Goal: Task Accomplishment & Management: Manage account settings

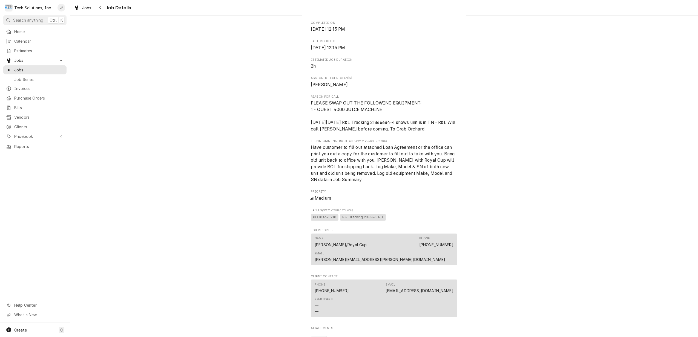
scroll to position [329, 0]
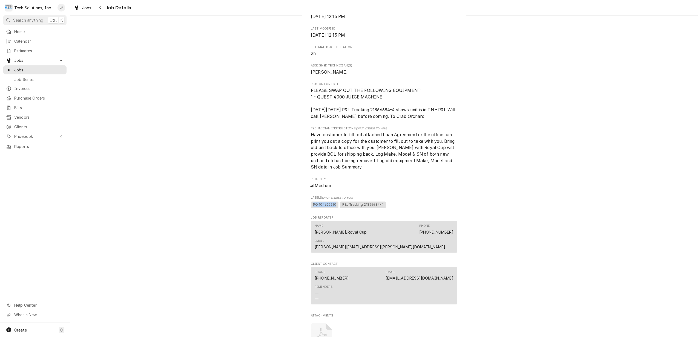
drag, startPoint x: 310, startPoint y: 205, endPoint x: 333, endPoint y: 204, distance: 23.0
click at [333, 204] on span "PO 104625210" at bounding box center [325, 205] width 28 height 7
drag, startPoint x: 333, startPoint y: 204, endPoint x: 328, endPoint y: 205, distance: 5.2
copy span "PO 104625210"
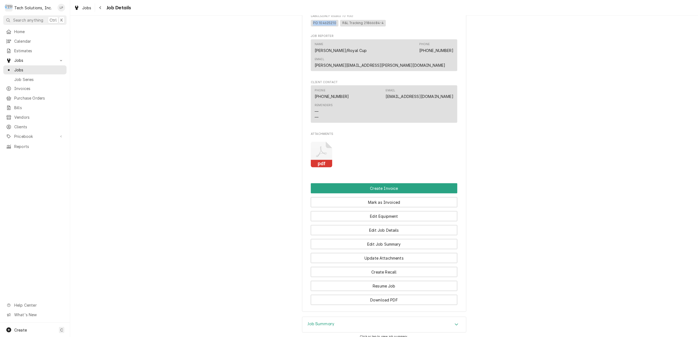
scroll to position [511, 0]
click at [419, 245] on button "Edit Job Summary" at bounding box center [384, 244] width 147 height 10
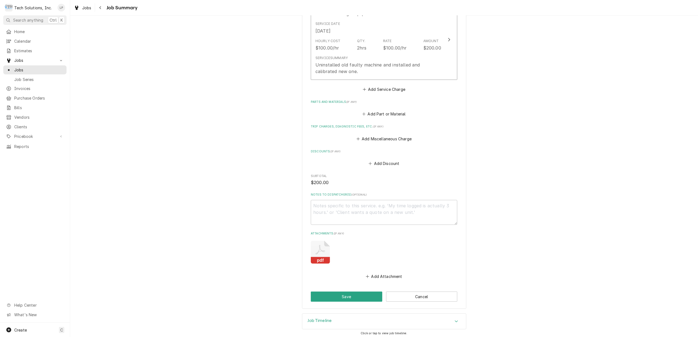
scroll to position [165, 0]
click at [359, 296] on button "Save" at bounding box center [346, 294] width 71 height 10
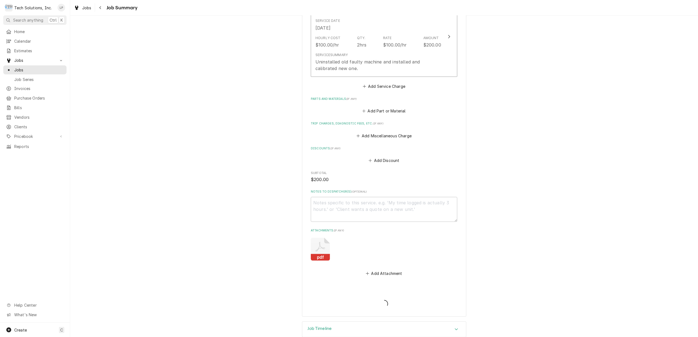
type textarea "x"
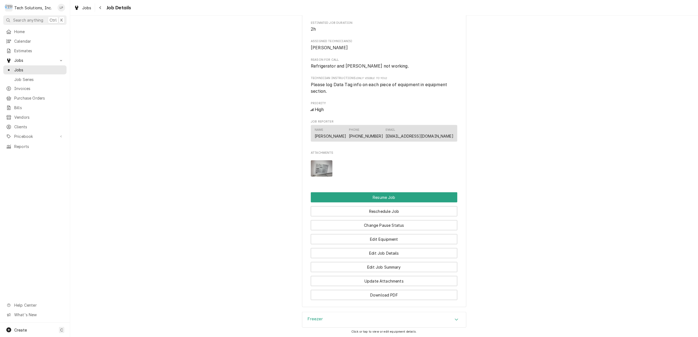
scroll to position [292, 0]
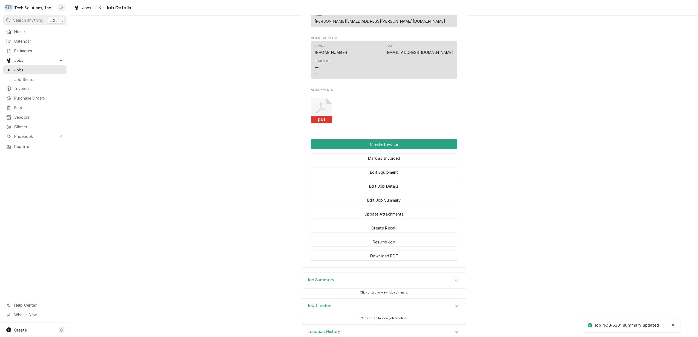
scroll to position [570, 0]
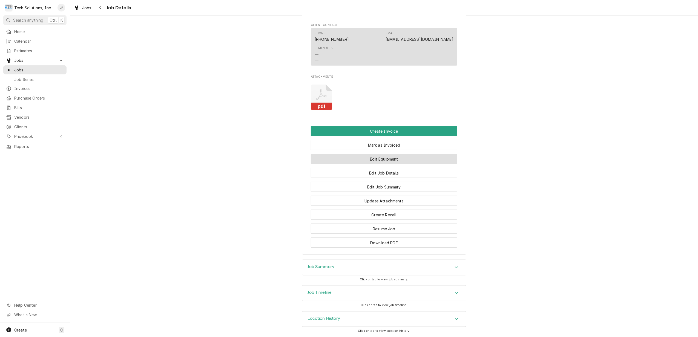
click at [395, 154] on button "Edit Equipment" at bounding box center [384, 159] width 147 height 10
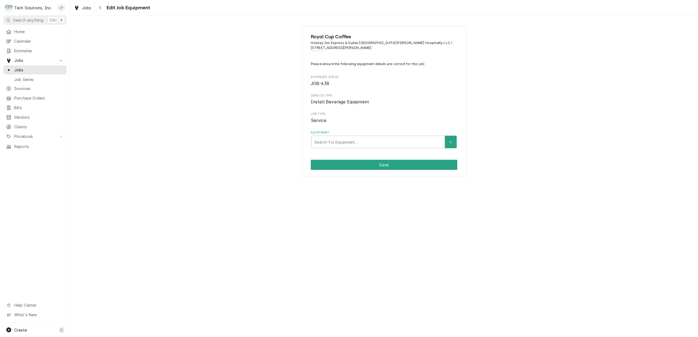
click at [193, 111] on div "Royal Cup Coffee Holiday Inn Express & Suites Charleston - Lake [PERSON_NAME] H…" at bounding box center [384, 101] width 628 height 160
click at [12, 69] on div "Jobs" at bounding box center [35, 70] width 58 height 6
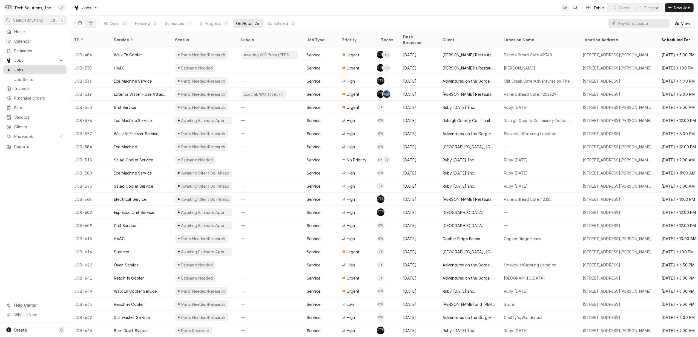
click at [13, 67] on div "Jobs" at bounding box center [35, 70] width 58 height 6
click at [279, 22] on div "Completed" at bounding box center [277, 24] width 21 height 6
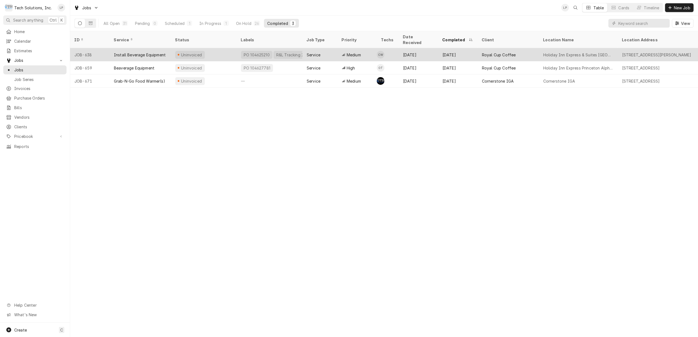
click at [223, 48] on div "Uninvoiced" at bounding box center [204, 54] width 66 height 13
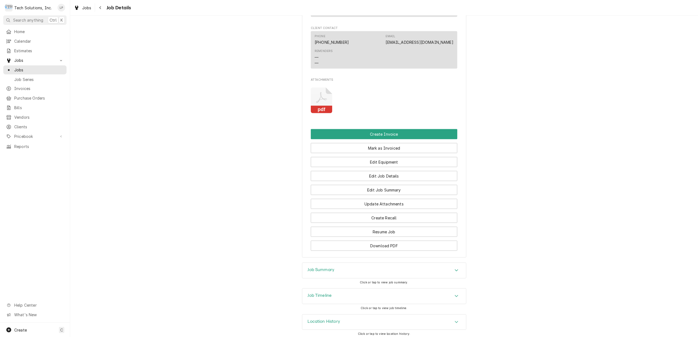
scroll to position [570, 0]
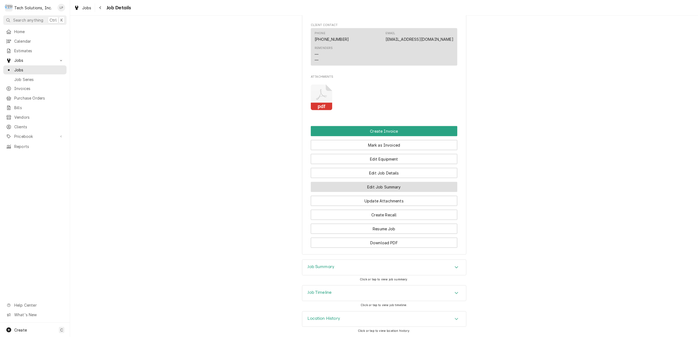
click at [415, 185] on button "Edit Job Summary" at bounding box center [384, 187] width 147 height 10
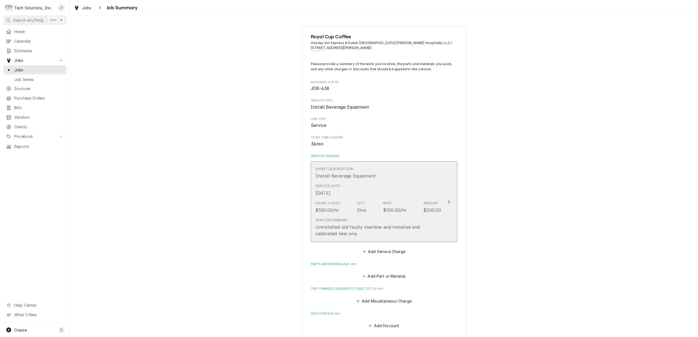
click at [448, 203] on icon "Update Line Item" at bounding box center [449, 202] width 2 height 4
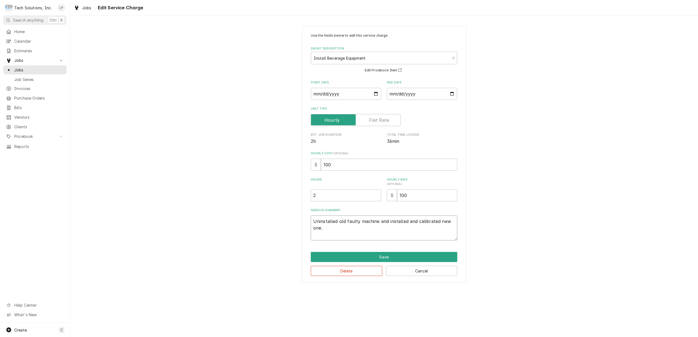
click at [369, 232] on textarea "Uninstalled old faulty machine and installed and calibrated new one." at bounding box center [384, 228] width 147 height 25
type textarea "x"
type textarea "Uninstalled old faulty machine and installed and calibrated new one."
type textarea "x"
type textarea "Uninstalled old faulty machine and installed and calibrated new one. T"
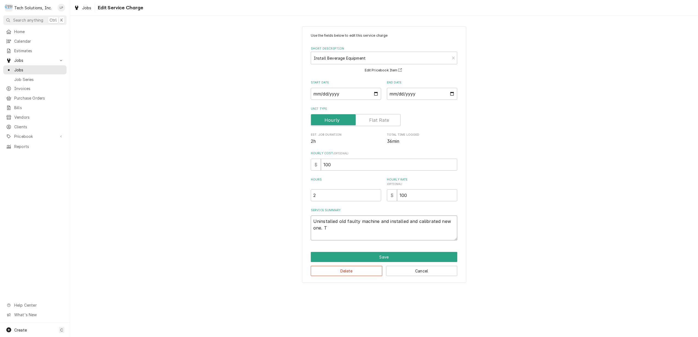
type textarea "x"
type textarea "Uninstalled old faulty machine and installed and calibrated new one. Te"
type textarea "x"
type textarea "Uninstalled old faulty machine and installed and calibrated new one. Tes"
type textarea "x"
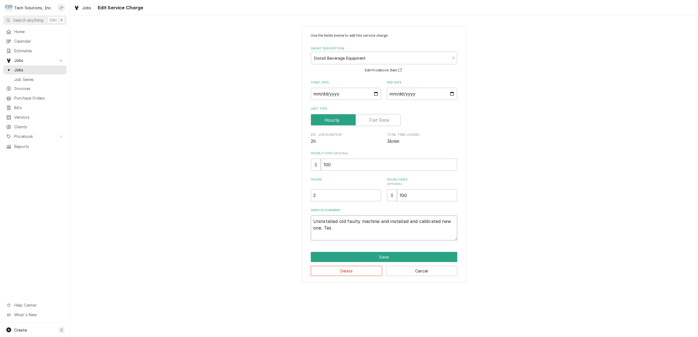
type textarea "Uninstalled old faulty machine and installed and calibrated new one. Test"
type textarea "x"
type textarea "Uninstalled old faulty machine and installed and calibrated new one. Test"
type textarea "x"
type textarea "Uninstalled old faulty machine and installed and calibrated new one. Test b"
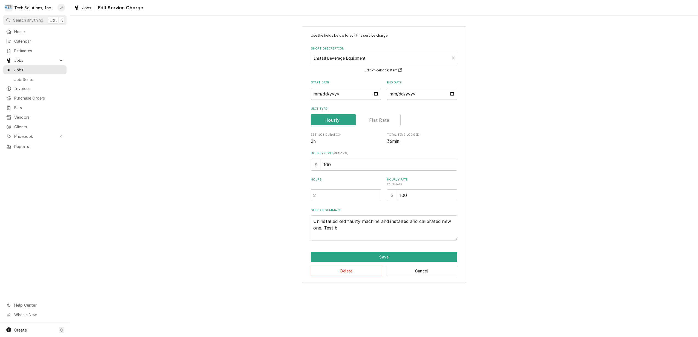
type textarea "x"
type textarea "Uninstalled old faulty machine and installed and calibrated new one. Test br"
type textarea "x"
type textarea "Uninstalled old faulty machine and installed and calibrated new one. Test bre"
type textarea "x"
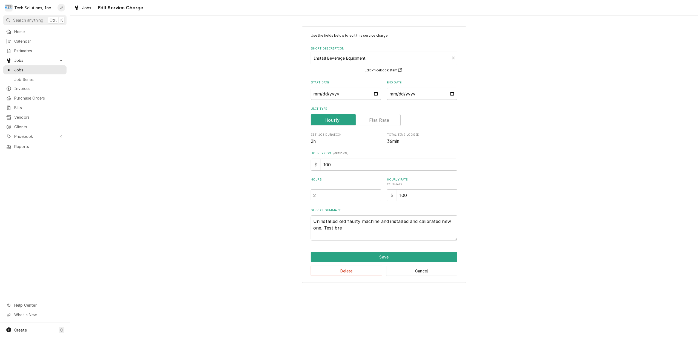
type textarea "Uninstalled old faulty machine and installed and calibrated new one. Test brew"
type textarea "x"
type textarea "Uninstalled old faulty machine and installed and calibrated new one. Test brewe"
type textarea "x"
type textarea "Uninstalled old faulty machine and installed and calibrated new one. Test brewed"
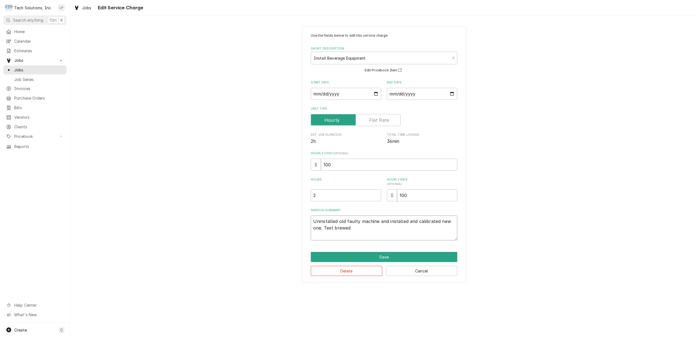
type textarea "x"
type textarea "Uninstalled old faulty machine and installed and calibrated new one. Test brewe…"
type textarea "x"
type textarea "Uninstalled old faulty machine and installed and calibrated new one. Test brewe…"
type textarea "x"
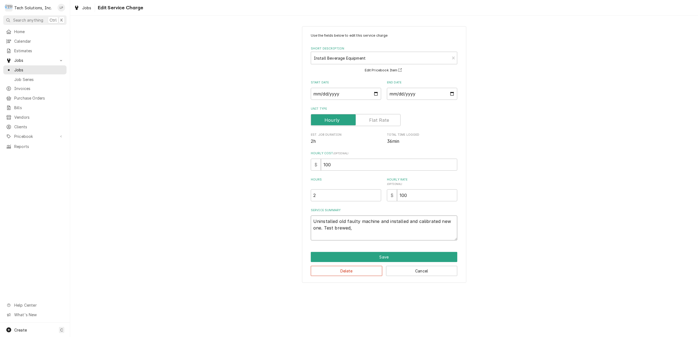
type textarea "Uninstalled old faulty machine and installed and calibrated new one. Test brewe…"
type textarea "x"
type textarea "Uninstalled old faulty machine and installed and calibrated new one. Test brewe…"
type textarea "x"
type textarea "Uninstalled old faulty machine and installed and calibrated new one. Test brewe…"
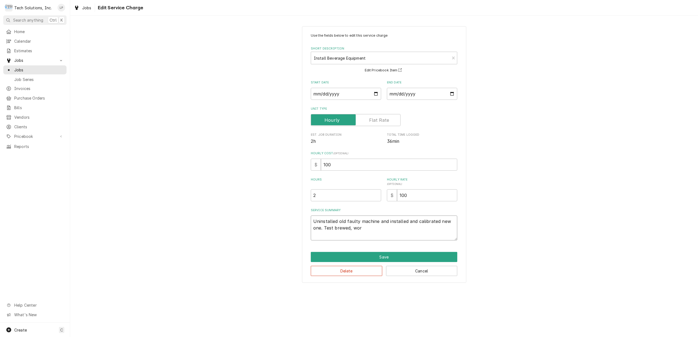
type textarea "x"
type textarea "Uninstalled old faulty machine and installed and calibrated new one. Test brewe…"
type textarea "x"
type textarea "Uninstalled old faulty machine and installed and calibrated new one. Test brewe…"
type textarea "x"
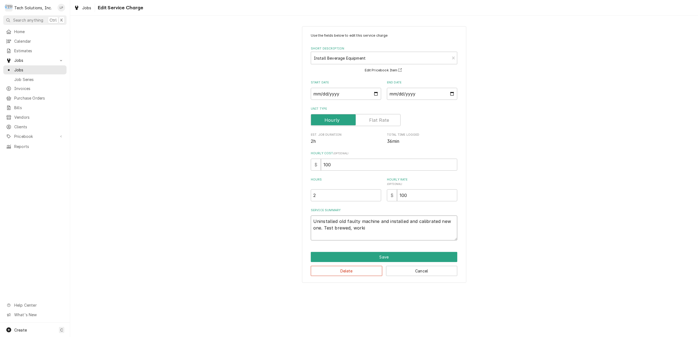
type textarea "Uninstalled old faulty machine and installed and calibrated new one. Test brewe…"
type textarea "x"
type textarea "Uninstalled old faulty machine and installed and calibrated new one. Test brewe…"
type textarea "x"
type textarea "Uninstalled old faulty machine and installed and calibrated new one. Test brewe…"
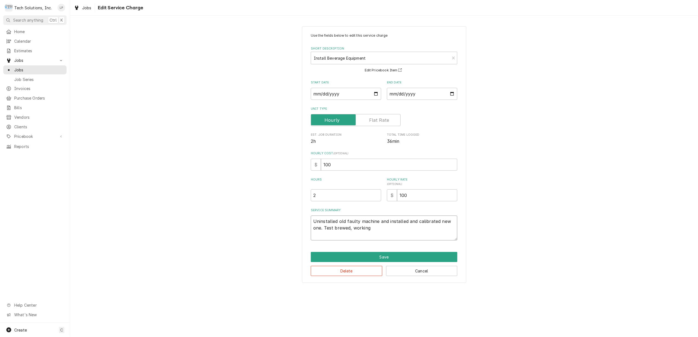
type textarea "x"
type textarea "Uninstalled old faulty machine and installed and calibrated new one. Test brewe…"
type textarea "x"
type textarea "Uninstalled old faulty machine and installed and calibrated new one. Test brewe…"
type textarea "x"
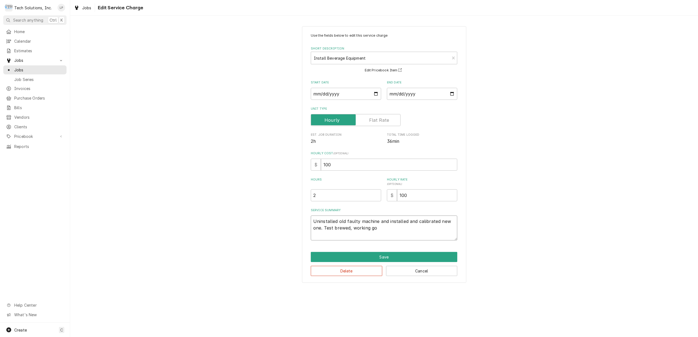
type textarea "Uninstalled old faulty machine and installed and calibrated new one. Test brewe…"
type textarea "x"
type textarea "Uninstalled old faulty machine and installed and calibrated new one. Test brewe…"
type textarea "x"
type textarea "Uninstalled old faulty machine and installed and calibrated new one. Test brewe…"
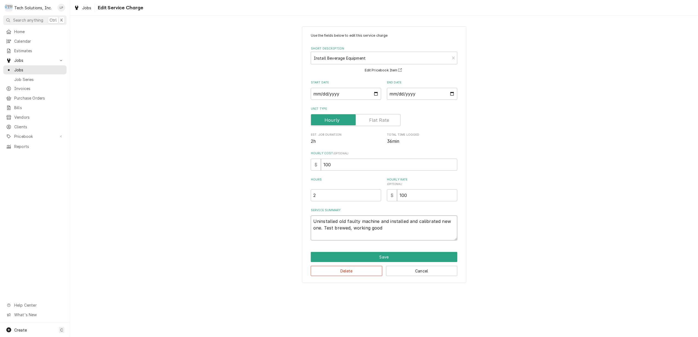
type textarea "x"
type textarea "Uninstalled old faulty machine and installed and calibrated new one. Test brewe…"
type textarea "x"
type textarea "Uninstalled old faulty machine and installed and calibrated new one. Test brewe…"
type textarea "x"
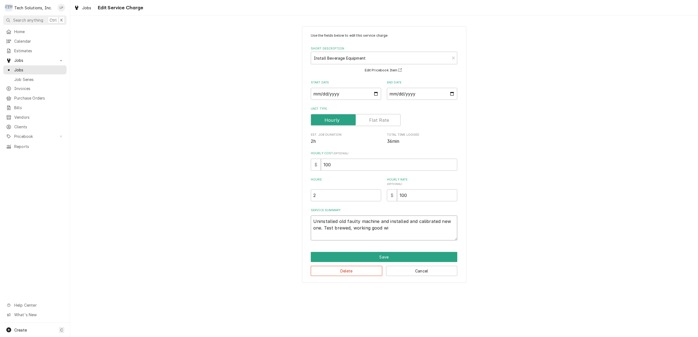
type textarea "Uninstalled old faulty machine and installed and calibrated new one. Test brewe…"
type textarea "x"
type textarea "Uninstalled old faulty machine and installed and calibrated new one. Test brewe…"
type textarea "x"
type textarea "Uninstalled old faulty machine and installed and calibrated new one. Test brewe…"
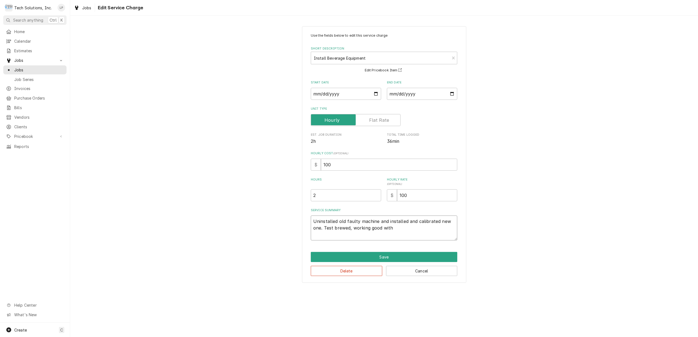
type textarea "x"
type textarea "Uninstalled old faulty machine and installed and calibrated new one. Test brewe…"
type textarea "x"
type textarea "Uninstalled old faulty machine and installed and calibrated new one. Test brewe…"
type textarea "x"
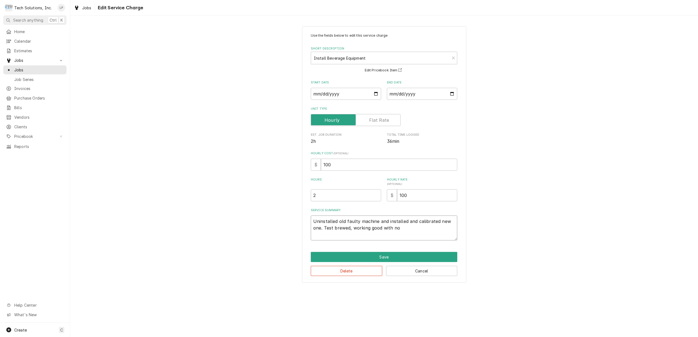
type textarea "Uninstalled old faulty machine and installed and calibrated new one. Test brewe…"
type textarea "x"
type textarea "Uninstalled old faulty machine and installed and calibrated new one. Test brewe…"
type textarea "x"
type textarea "Uninstalled old faulty machine and installed and calibrated new one. Test brewe…"
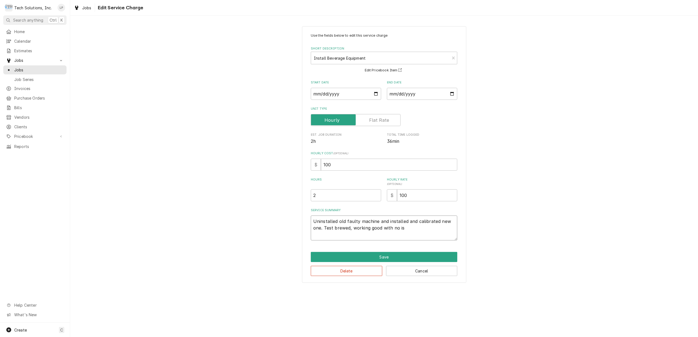
type textarea "x"
type textarea "Uninstalled old faulty machine and installed and calibrated new one. Test brewe…"
type textarea "x"
type textarea "Uninstalled old faulty machine and installed and calibrated new one. Test brewe…"
type textarea "x"
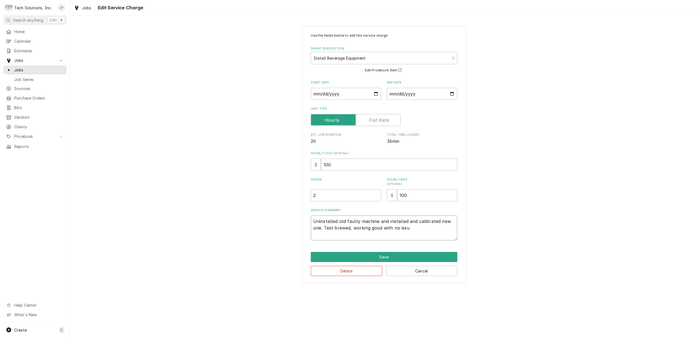
type textarea "Uninstalled old faulty machine and installed and calibrated new one. Test brewe…"
type textarea "x"
type textarea "Uninstalled old faulty machine and installed and calibrated new one. Test brewe…"
type textarea "x"
drag, startPoint x: 313, startPoint y: 223, endPoint x: 415, endPoint y: 230, distance: 102.2
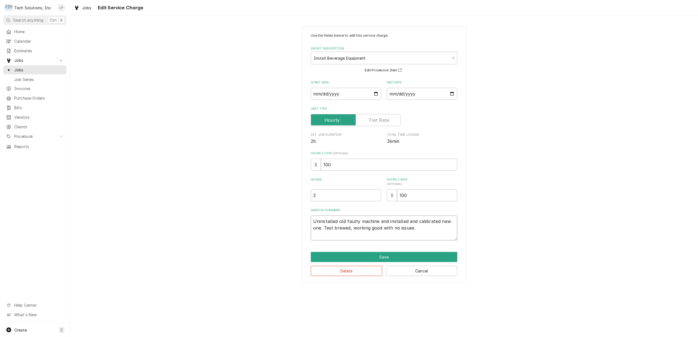
click at [415, 230] on textarea "Uninstalled old faulty machine and installed and calibrated new one. Test brewe…" at bounding box center [384, 228] width 147 height 25
type textarea "Uninstalled old faulty machine and installed and calibrated new one. Test brewe…"
click at [388, 256] on button "Save" at bounding box center [384, 257] width 147 height 10
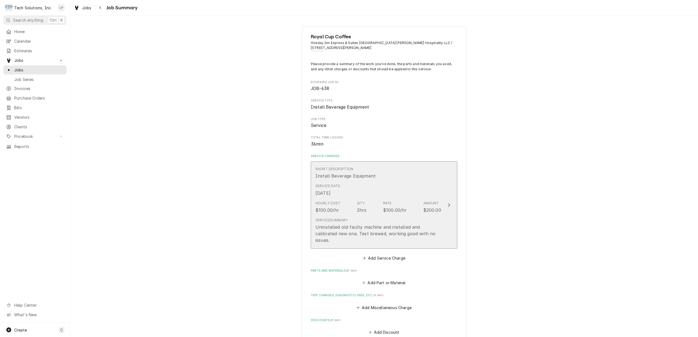
click at [448, 203] on icon "Update Line Item" at bounding box center [449, 205] width 3 height 4
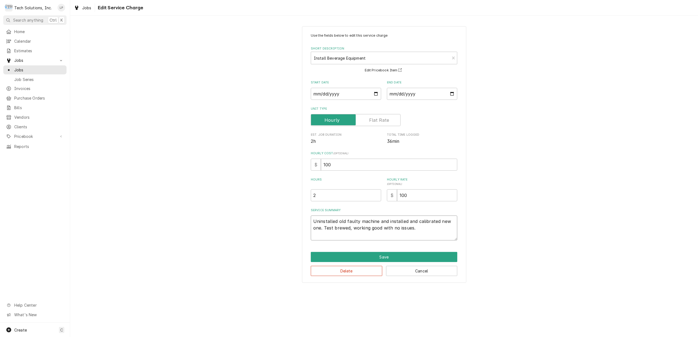
click at [312, 221] on textarea "Uninstalled old faulty machine and installed and calibrated new one. Test brewe…" at bounding box center [384, 228] width 147 height 25
type textarea "x"
type textarea "9Uninstalled old faulty machine and installed and calibrated new one. Test brew…"
type textarea "x"
type textarea "9/Uninstalled old faulty machine and installed and calibrated new one. Test bre…"
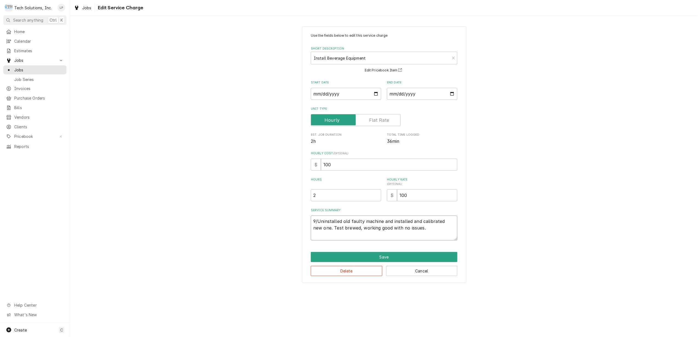
type textarea "x"
type textarea "9/1Uninstalled old faulty machine and installed and calibrated new one. Test br…"
type textarea "x"
type textarea "9/18Uninstalled old faulty machine and installed and calibrated new one. Test b…"
type textarea "x"
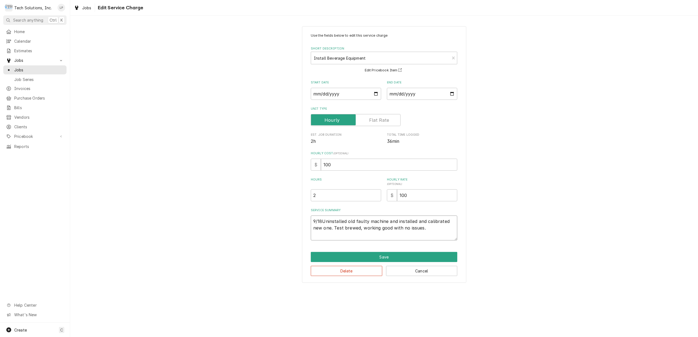
type textarea "9/18/Uninstalled old faulty machine and installed and calibrated new one. Test …"
type textarea "x"
type textarea "9/18/2Uninstalled old faulty machine and installed and calibrated new one. Test…"
type textarea "x"
type textarea "9/18/25Uninstalled old faulty machine and installed and calibrated new one. Tes…"
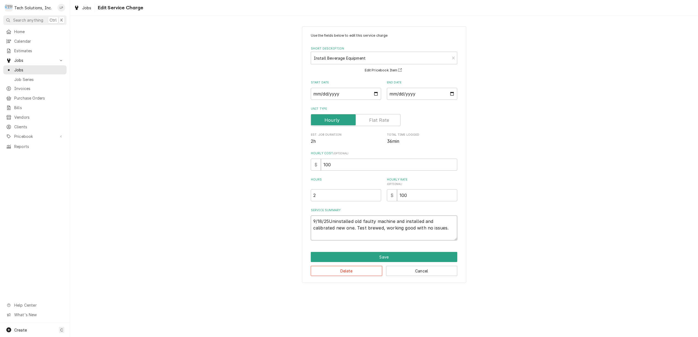
type textarea "x"
type textarea "9/18/25 Uninstalled old faulty machine and installed and calibrated new one. Te…"
click at [434, 228] on textarea "9/18/25 Uninstalled old faulty machine and installed and calibrated new one. Te…" at bounding box center [384, 228] width 147 height 25
click at [313, 221] on textarea "9/18/25 Uninstalled old faulty machine and installed and calibrated new one. Te…" at bounding box center [384, 228] width 147 height 25
type textarea "x"
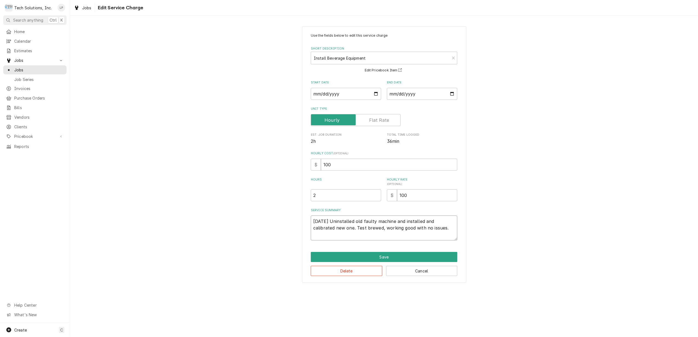
type textarea "9/18/25 Uninstalled old faulty machine and installed and calibrated new one. Te…"
type textarea "x"
type textarea "9/18/25 Uninstalled old faulty machine and installed and calibrated new one. Te…"
click at [313, 221] on textarea "9/18/25 Uninstalled old faulty machine and installed and calibrated new one. Te…" at bounding box center [384, 231] width 147 height 31
type textarea "x"
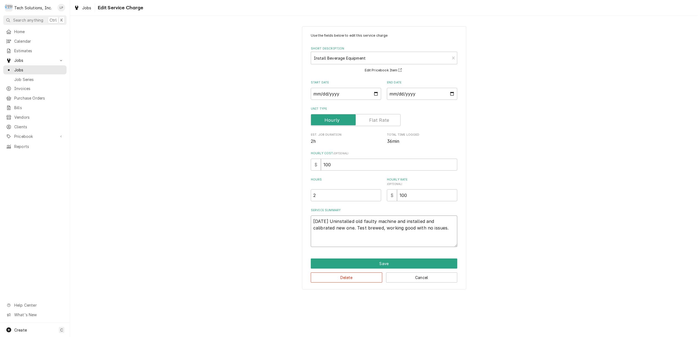
type textarea "W 9/18/25 Uninstalled old faulty machine and installed and calibrated new one. …"
type textarea "x"
type textarea "Wa 9/18/25 Uninstalled old faulty machine and installed and calibrated new one.…"
type textarea "x"
type textarea "Wai 9/18/25 Uninstalled old faulty machine and installed and calibrated new one…"
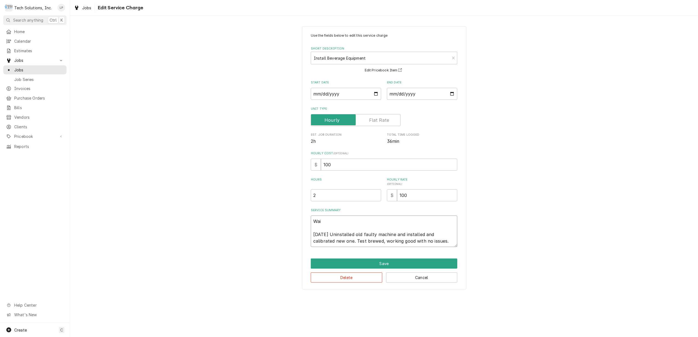
type textarea "x"
type textarea "Wait 9/18/25 Uninstalled old faulty machine and installed and calibrated new on…"
type textarea "x"
type textarea "Waiti 9/18/25 Uninstalled old faulty machine and installed and calibrated new o…"
type textarea "x"
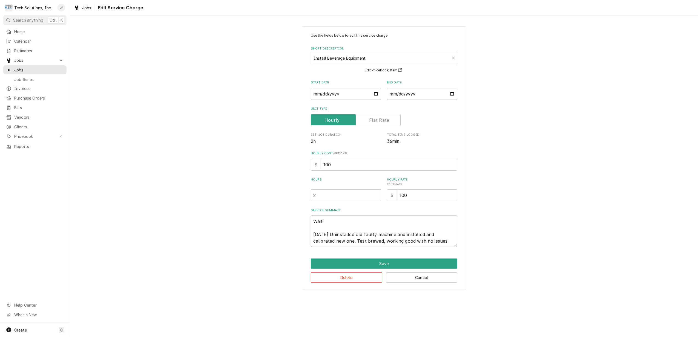
type textarea "Waitin 9/18/25 Uninstalled old faulty machine and installed and calibrated new …"
type textarea "x"
type textarea "Waiting 9/18/25 Uninstalled old faulty machine and installed and calibrated new…"
type textarea "x"
type textarea "Waiting 9/18/25 Uninstalled old faulty machine and installed and calibrated new…"
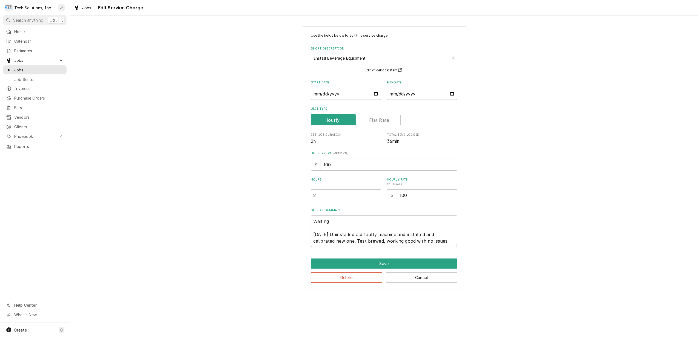
type textarea "x"
type textarea "Waiting o 9/18/25 Uninstalled old faulty machine and installed and calibrated n…"
type textarea "x"
type textarea "Waiting on 9/18/25 Uninstalled old faulty machine and installed and calibrated …"
type textarea "x"
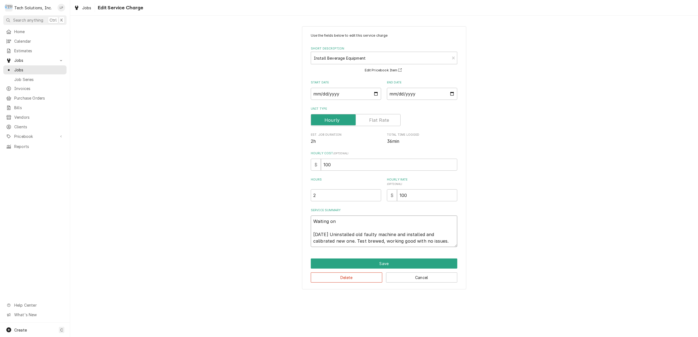
type textarea "Waiting on 9/18/25 Uninstalled old faulty machine and installed and calibrated …"
type textarea "x"
type textarea "Waiting on C 9/18/25 Uninstalled old faulty machine and installed and calibrate…"
type textarea "x"
type textarea "Waiting on Co 9/18/25 Uninstalled old faulty machine and installed and calibrat…"
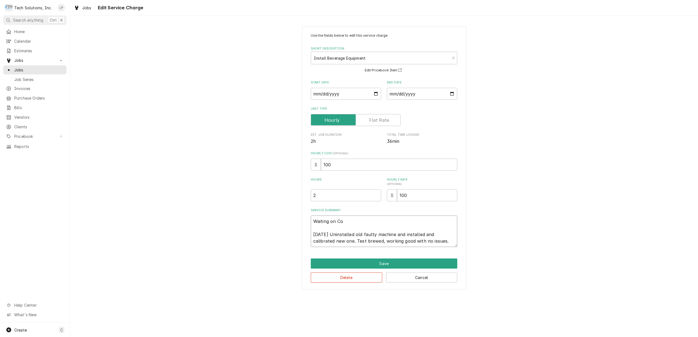
type textarea "x"
type textarea "Waiting on Col 9/18/25 Uninstalled old faulty machine and installed and calibra…"
type textarea "x"
type textarea "Waiting on Cole 9/18/25 Uninstalled old faulty machine and installed and calibr…"
type textarea "x"
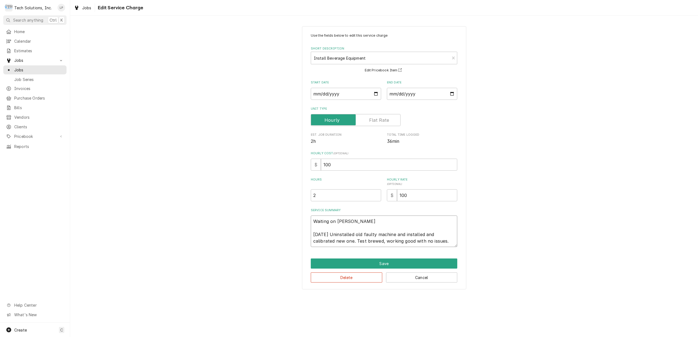
type textarea "Waiting on Colet 9/18/25 Uninstalled old faulty machine and installed and calib…"
type textarea "x"
type textarea "Waiting on Coleto 9/18/25 Uninstalled old faulty machine and installed and cali…"
type textarea "x"
type textarea "Waiting on Coleton 9/18/25 Uninstalled old faulty machine and installed and cal…"
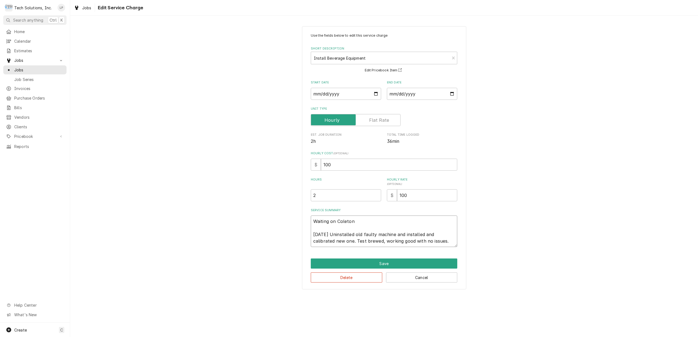
type textarea "x"
type textarea "Waiting on Coleton 9/18/25 Uninstalled old faulty machine and installed and cal…"
type textarea "x"
type textarea "Waiting on Coleton t 9/18/25 Uninstalled old faulty machine and installed and c…"
type textarea "x"
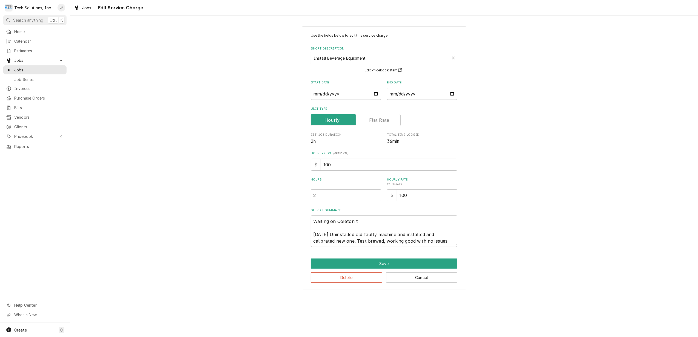
type textarea "Waiting on Coleton to 9/18/25 Uninstalled old faulty machine and installed and …"
type textarea "x"
type textarea "Waiting on Coleton to 9/18/25 Uninstalled old faulty machine and installed and …"
type textarea "x"
type textarea "Waiting on Coleton to p 9/18/25 Uninstalled old faulty machine and installed an…"
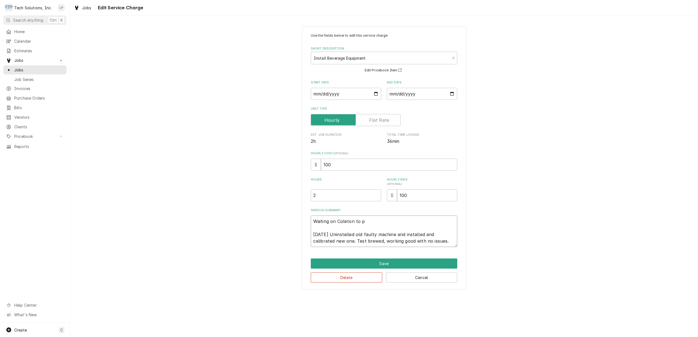
type textarea "x"
type textarea "Waiting on Coleton to pu 9/18/25 Uninstalled old faulty machine and installed a…"
type textarea "x"
type textarea "Waiting on Coleton to put 9/18/25 Uninstalled old faulty machine and installed …"
type textarea "x"
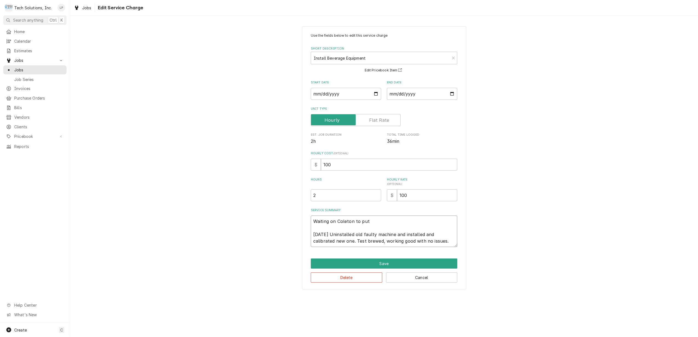
type textarea "Waiting on Coleton to put 9/18/25 Uninstalled old faulty machine and installed …"
type textarea "x"
type textarea "Waiting on Coleton to put m 9/18/25 Uninstalled old faulty machine and installe…"
type textarea "x"
type textarea "Waiting on Coleton to put ma 9/18/25 Uninstalled old faulty machine and install…"
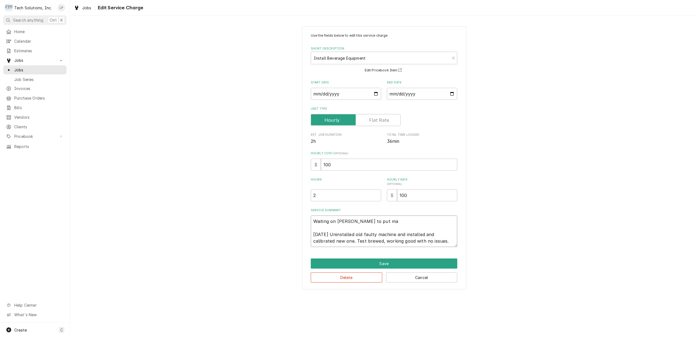
type textarea "x"
type textarea "Waiting on Coleton to put mak 9/18/25 Uninstalled old faulty machine and instal…"
type textarea "x"
type textarea "Waiting on Coleton to put make 9/18/25 Uninstalled old faulty machine and insta…"
type textarea "x"
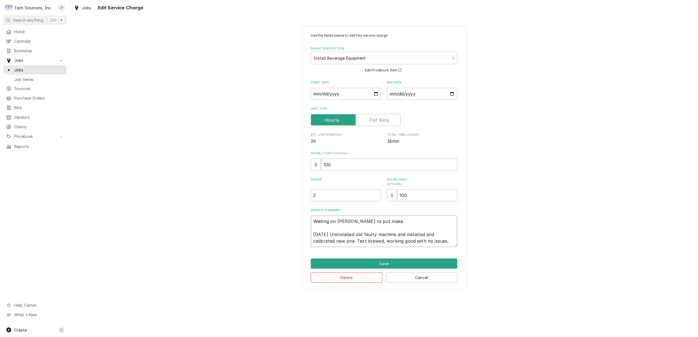
type textarea "Waiting on Coleton to put make 9/18/25 Uninstalled old faulty machine and insta…"
type textarea "x"
type textarea "Waiting on Coleton to put make m 9/18/25 Uninstalled old faulty machine and ins…"
type textarea "x"
type textarea "Waiting on Coleton to put make mo 9/18/25 Uninstalled old faulty machine and in…"
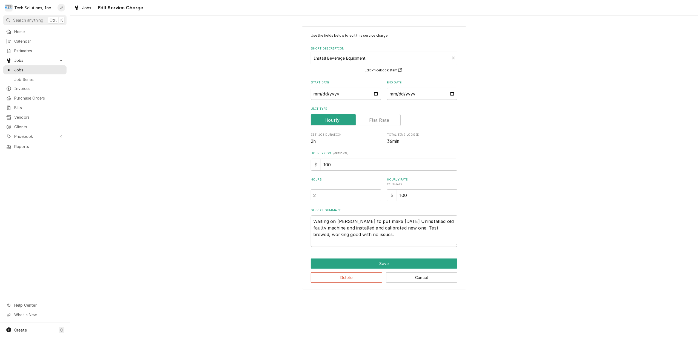
type textarea "x"
type textarea "Waiting on Coleton to put make mod 9/18/25 Uninstalled old faulty machine and i…"
type textarea "x"
type textarea "Waiting on Coleton to put make mode 9/18/25 Uninstalled old faulty machine and …"
type textarea "x"
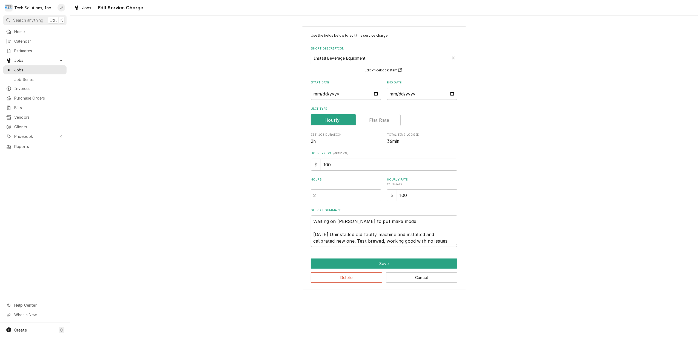
type textarea "Waiting on Coleton to put make mod 9/18/25 Uninstalled old faulty machine and i…"
type textarea "x"
type textarea "Waiting on Coleton to put make mo 9/18/25 Uninstalled old faulty machine and in…"
type textarea "x"
type textarea "Waiting on Coleton to put make m 9/18/25 Uninstalled old faulty machine and ins…"
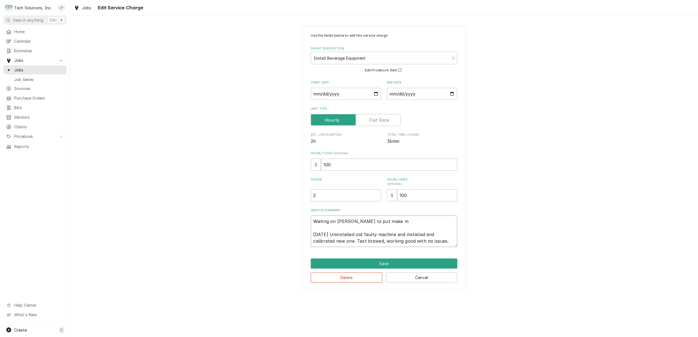
type textarea "x"
type textarea "Waiting on Coleton to put make 9/18/25 Uninstalled old faulty machine and insta…"
type textarea "x"
type textarea "Waiting on Coleton to put make 9/18/25 Uninstalled old faulty machine and insta…"
type textarea "x"
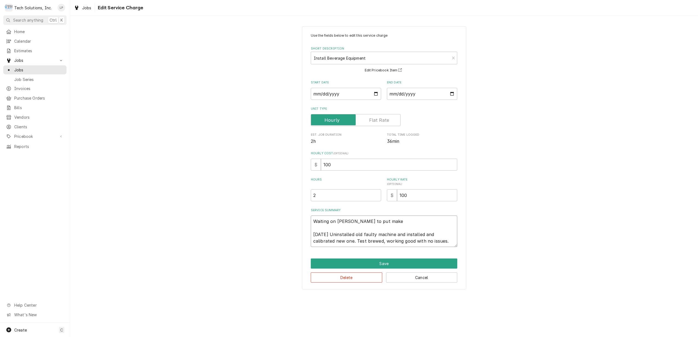
type textarea "Waiting on Coleton to put make, 9/18/25 Uninstalled old faulty machine and inst…"
type textarea "x"
type textarea "Waiting on Coleton to put make, 9/18/25 Uninstalled old faulty machine and inst…"
type textarea "x"
type textarea "Waiting on Coleton to put make, m 9/18/25 Uninstalled old faulty machine and in…"
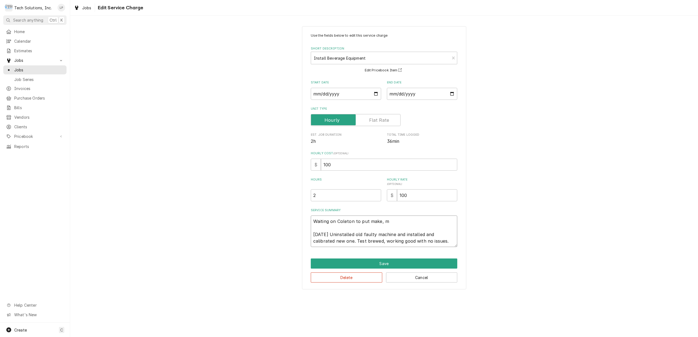
type textarea "x"
type textarea "Waiting on Coleton to put make, mo 9/18/25 Uninstalled old faulty machine and i…"
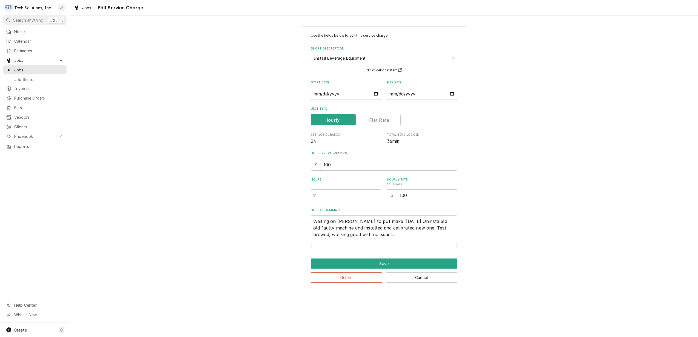
type textarea "x"
type textarea "Waiting on Coleton to put make, mod 9/18/25 Uninstalled old faulty machine and …"
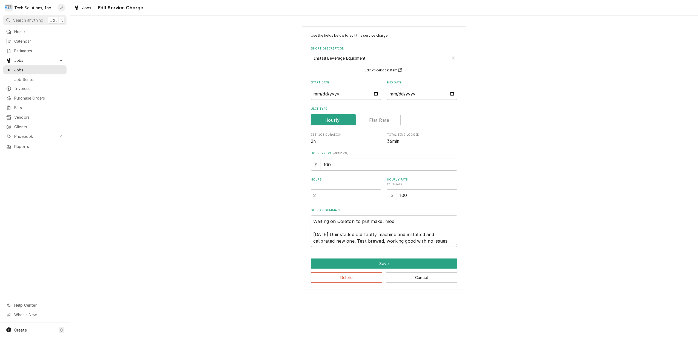
type textarea "x"
type textarea "Waiting on Coleton to put make, mode 9/18/25 Uninstalled old faulty machine and…"
type textarea "x"
type textarea "Waiting on Coleton to put make, model 9/18/25 Uninstalled old faulty machine an…"
type textarea "x"
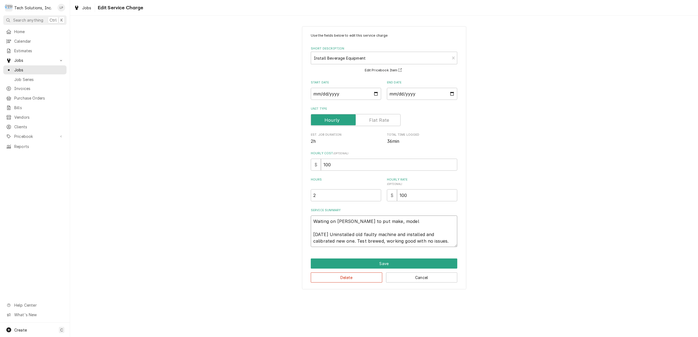
type textarea "Waiting on Coleton to put make, model 9/18/25 Uninstalled old faulty machine an…"
click at [449, 242] on textarea "Waiting on Coleton to put make, model & SN 9/18/25 Uninstalled old faulty machi…" at bounding box center [384, 231] width 147 height 31
click at [423, 223] on textarea "Waiting on Coleton to put make, model & SN 9/18/25 Uninstalled old faulty machi…" at bounding box center [384, 231] width 147 height 31
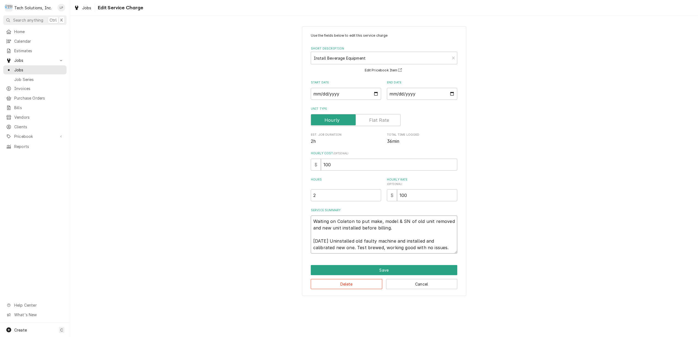
click at [312, 221] on textarea "Waiting on Coleton to put make, model & SN of old unit removed and new unit ins…" at bounding box center [384, 235] width 147 height 38
click at [561, 249] on div "Use the fields below to edit this service charge Short Description Install Beve…" at bounding box center [384, 161] width 628 height 280
click at [397, 229] on textarea "NOTE TO BILLING: Waiting on Coleton to put make, model & SN of old unit removed…" at bounding box center [384, 235] width 147 height 38
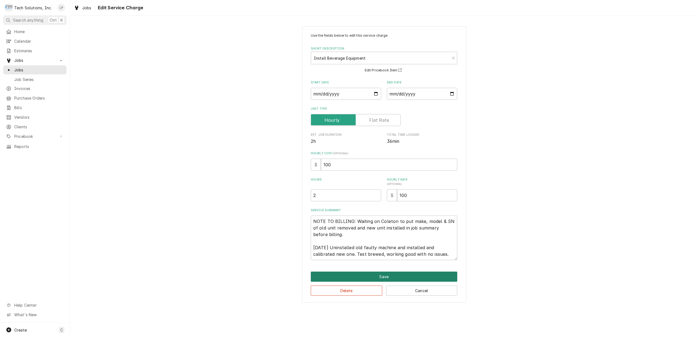
click at [389, 277] on button "Save" at bounding box center [384, 277] width 147 height 10
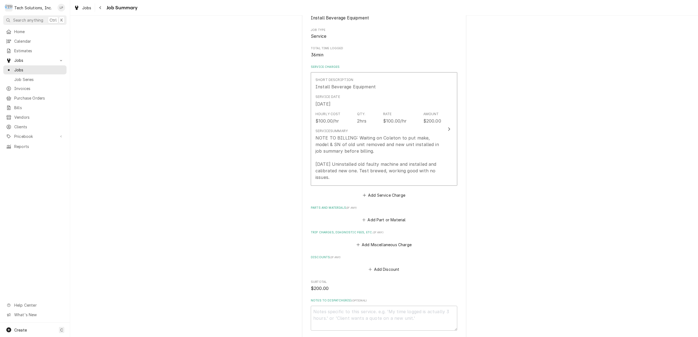
scroll to position [110, 0]
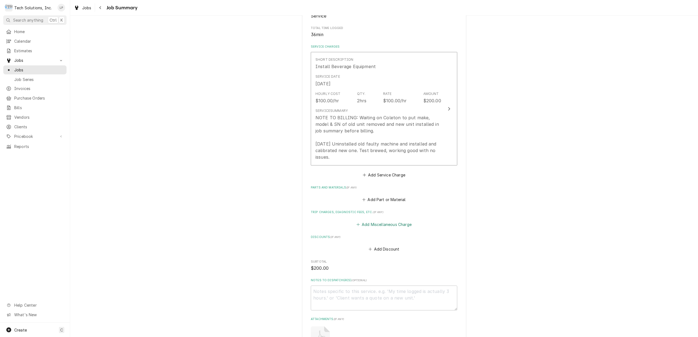
click at [375, 224] on button "Add Miscellaneous Charge" at bounding box center [383, 225] width 57 height 8
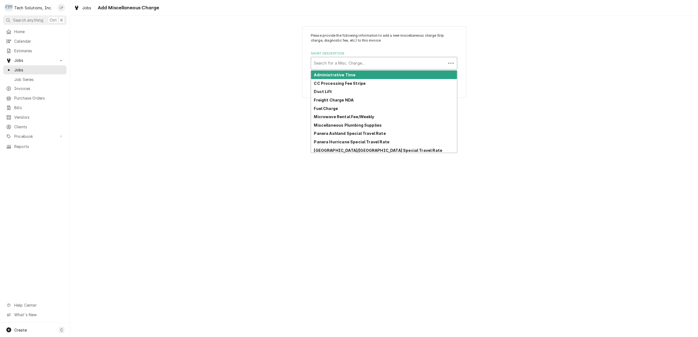
click at [377, 64] on div "Short Description" at bounding box center [379, 63] width 130 height 10
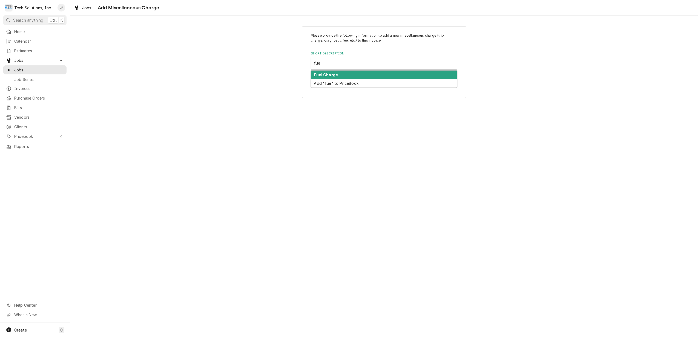
click at [363, 75] on div "Fuel Charge" at bounding box center [384, 75] width 146 height 8
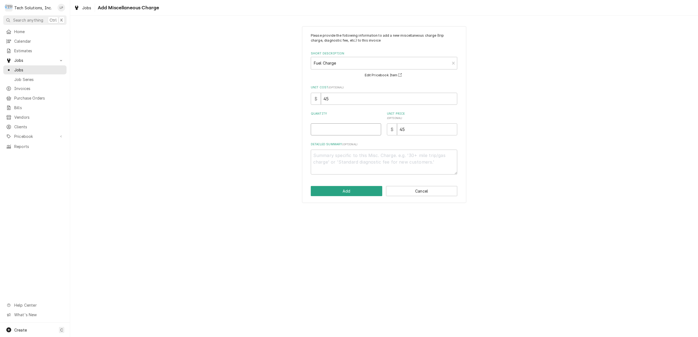
click at [345, 128] on input "Quantity" at bounding box center [346, 130] width 70 height 12
click at [358, 191] on button "Add" at bounding box center [346, 191] width 71 height 10
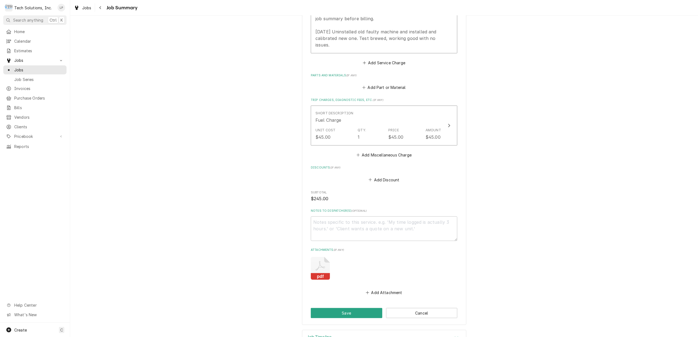
scroll to position [241, 0]
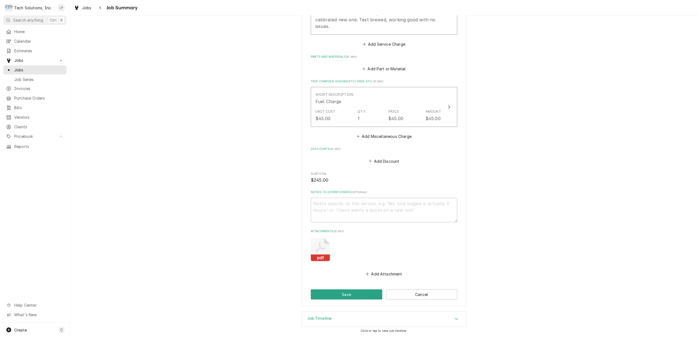
click at [323, 255] on rect "Attachments" at bounding box center [320, 258] width 19 height 7
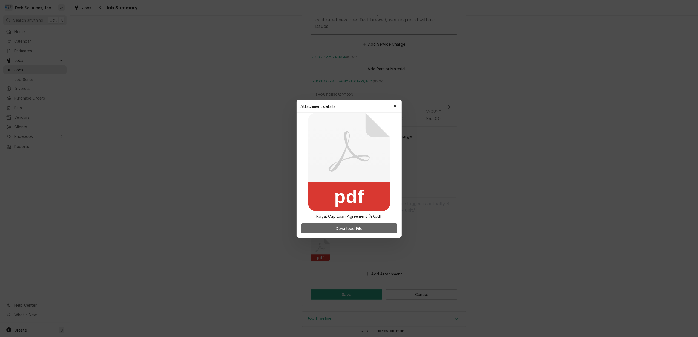
click at [344, 228] on span "Download File" at bounding box center [349, 229] width 29 height 6
click at [364, 156] on icon at bounding box center [349, 151] width 41 height 41
click at [358, 228] on span "Download File" at bounding box center [349, 229] width 29 height 6
click at [348, 229] on span "Download File" at bounding box center [349, 229] width 29 height 6
click at [398, 104] on div "button" at bounding box center [394, 106] width 5 height 5
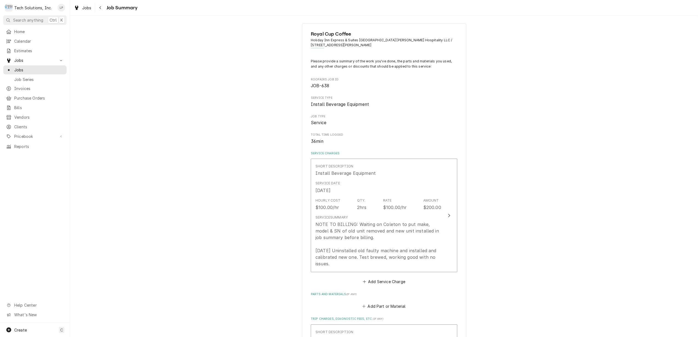
scroll to position [0, 0]
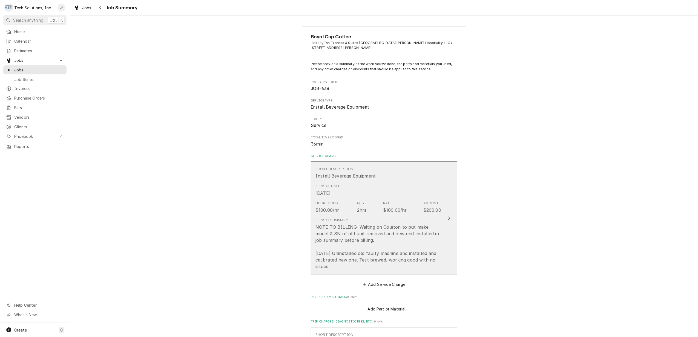
click at [448, 220] on icon "Update Line Item" at bounding box center [449, 218] width 3 height 4
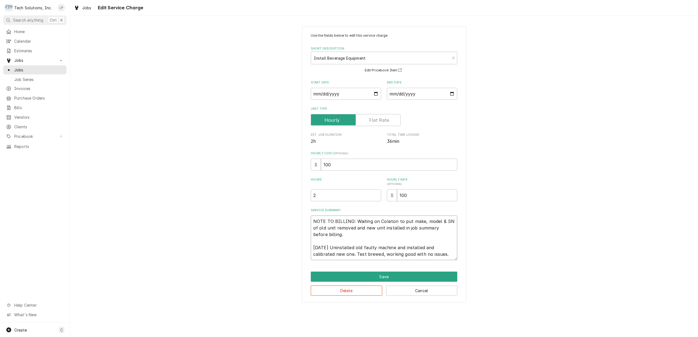
click at [341, 234] on textarea "NOTE TO BILLING: Waiting on Coleton to put make, model & SN of old unit removed…" at bounding box center [384, 238] width 147 height 45
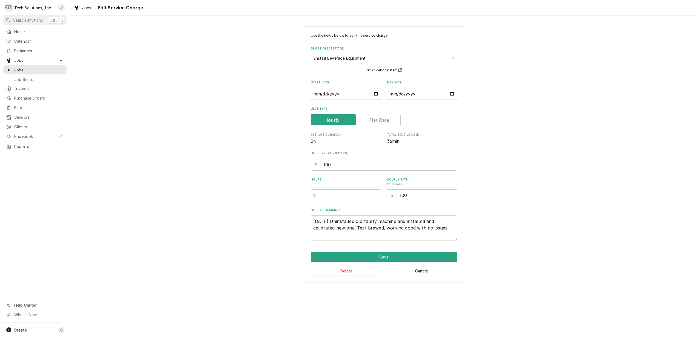
click at [334, 229] on textarea "9/18/25 Uninstalled old faulty machine and installed and calibrated new one. Te…" at bounding box center [384, 228] width 147 height 25
drag, startPoint x: 334, startPoint y: 229, endPoint x: 429, endPoint y: 235, distance: 95.5
click at [429, 235] on textarea "9/18/25 Uninstalled old faulty machine and installed and calibrated new one. Te…" at bounding box center [384, 228] width 147 height 25
click at [314, 220] on textarea "9/18/25 Uninstalled old faulty machine and installed and calibrated new one. Te…" at bounding box center [384, 228] width 147 height 25
paste textarea "PO 104625210"
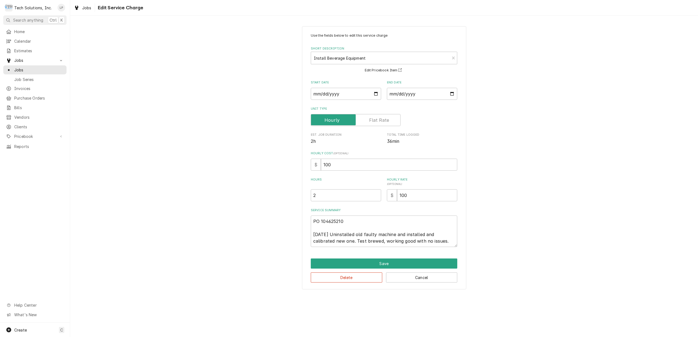
click at [487, 248] on div "Use the fields below to edit this service charge Short Description Install Beve…" at bounding box center [384, 157] width 628 height 273
click at [394, 234] on textarea "PO 104625210 9/18/25 Uninstalled old faulty machine and installed and calibrate…" at bounding box center [384, 231] width 147 height 31
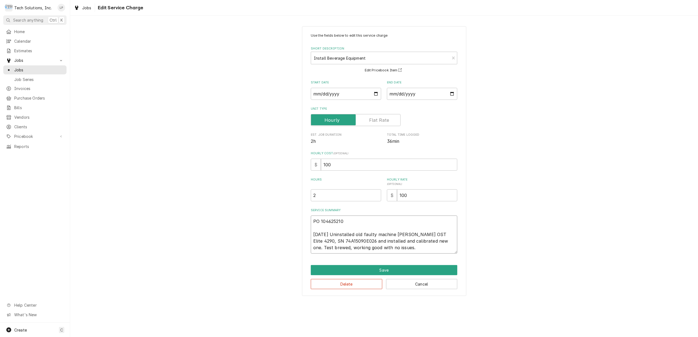
click at [433, 242] on textarea "PO 104625210 9/18/25 Uninstalled old faulty machine Cornelius OST Elite 4290, S…" at bounding box center [384, 235] width 147 height 38
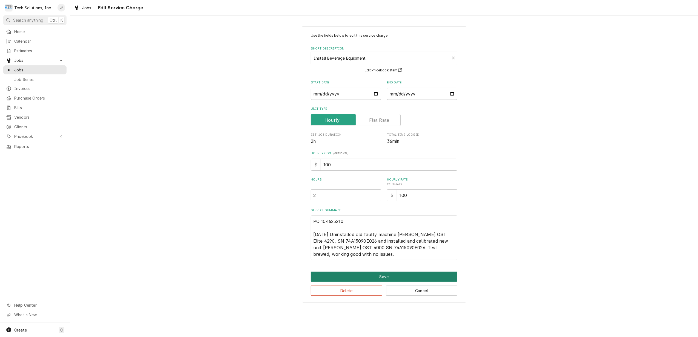
click at [418, 279] on button "Save" at bounding box center [384, 277] width 147 height 10
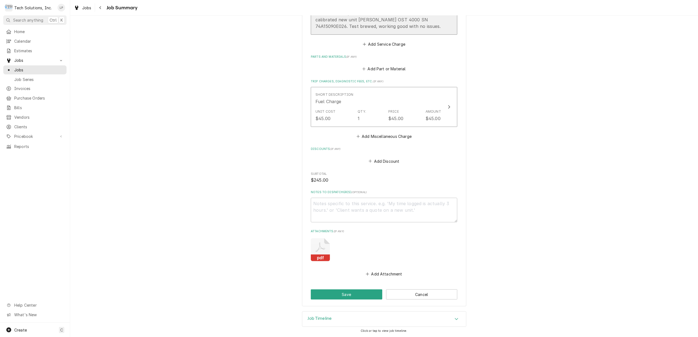
scroll to position [235, 0]
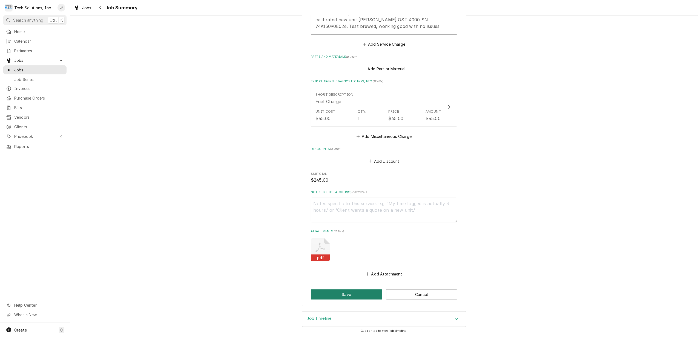
click at [360, 294] on button "Save" at bounding box center [346, 295] width 71 height 10
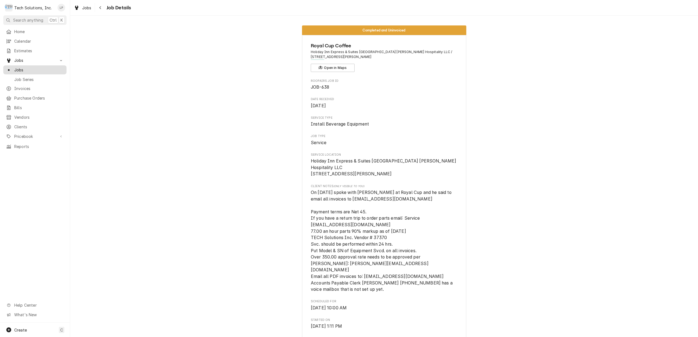
click at [18, 67] on span "Jobs" at bounding box center [39, 70] width 50 height 6
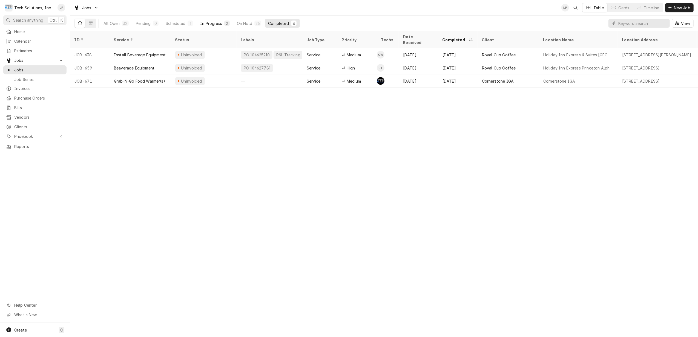
click at [208, 25] on div "In Progress" at bounding box center [211, 24] width 22 height 6
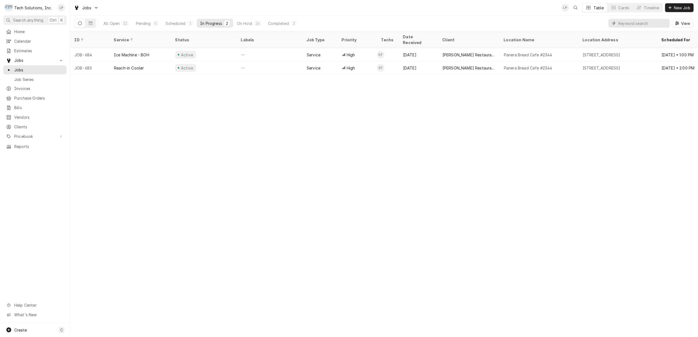
click at [637, 24] on input "Dynamic Content Wrapper" at bounding box center [642, 23] width 49 height 9
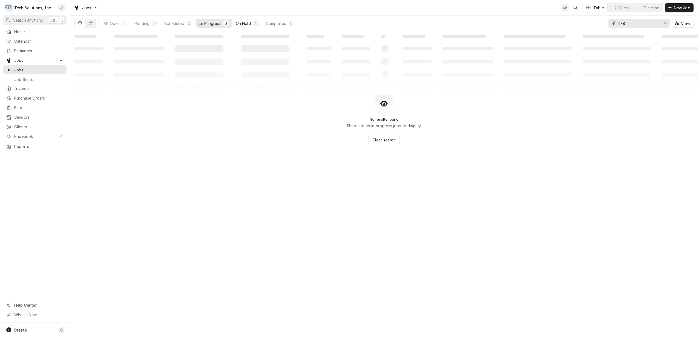
type input "678"
click at [246, 25] on div "On Hold" at bounding box center [243, 24] width 15 height 6
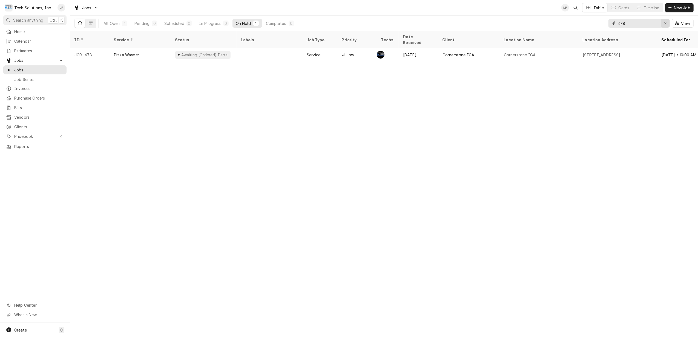
click at [663, 23] on div "Erase input" at bounding box center [665, 23] width 5 height 5
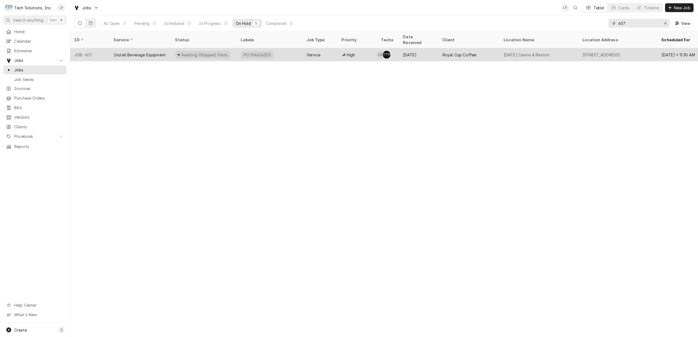
type input "607"
click at [293, 48] on div "PO 104624250" at bounding box center [270, 54] width 66 height 13
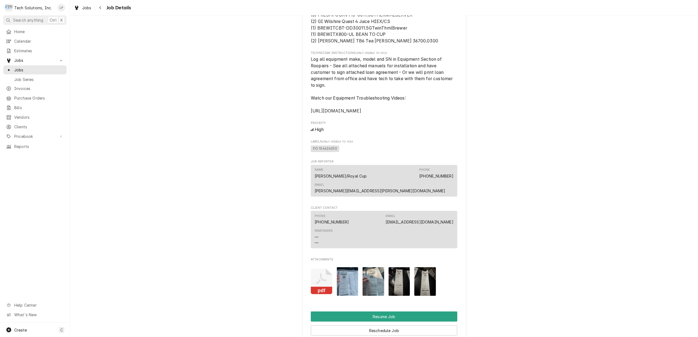
scroll to position [584, 0]
